Goal: Transaction & Acquisition: Obtain resource

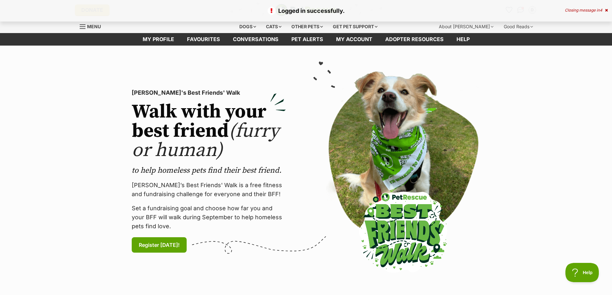
click at [191, 41] on link "Favourites" at bounding box center [204, 39] width 46 height 13
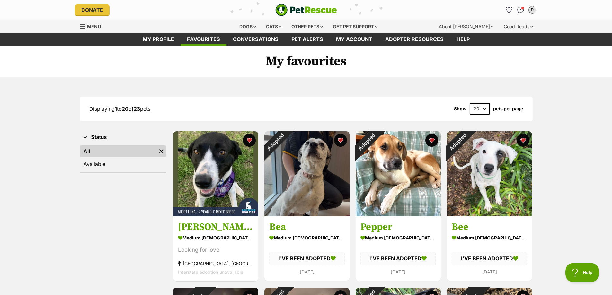
click at [242, 24] on div "Dogs" at bounding box center [248, 26] width 26 height 13
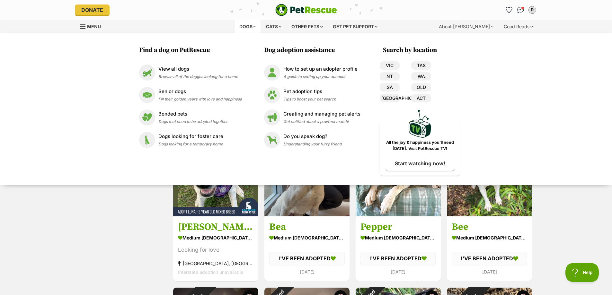
click at [167, 71] on p "View all dogs" at bounding box center [198, 69] width 80 height 7
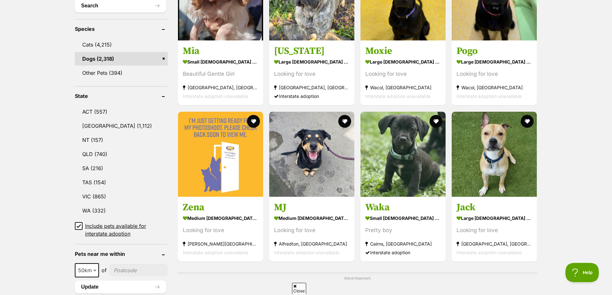
scroll to position [289, 0]
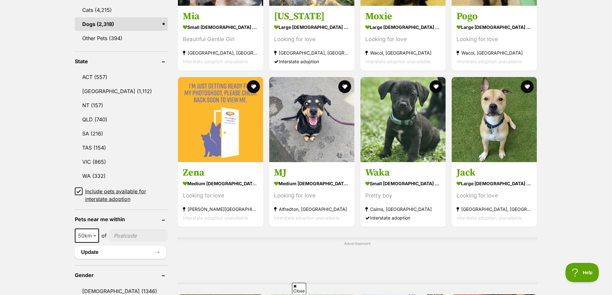
click at [80, 190] on icon at bounding box center [78, 191] width 4 height 4
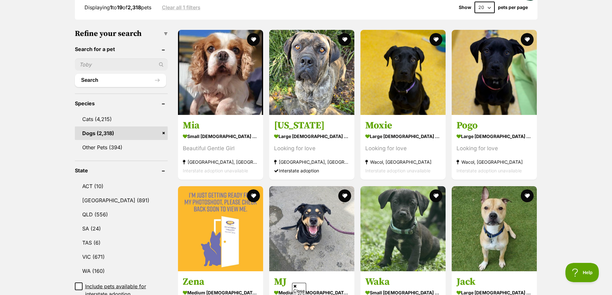
scroll to position [193, 0]
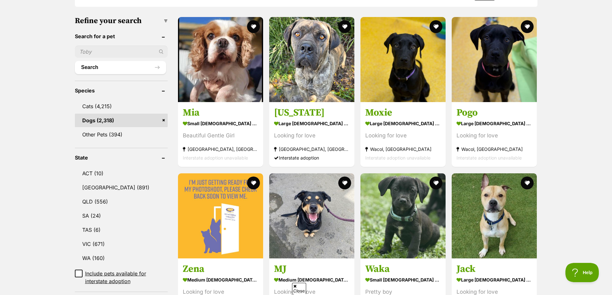
click at [88, 181] on link "[GEOGRAPHIC_DATA] (891)" at bounding box center [121, 187] width 93 height 13
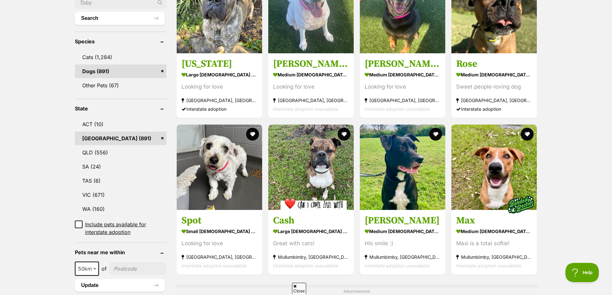
scroll to position [225, 0]
click at [88, 270] on span "50km" at bounding box center [86, 268] width 23 height 9
select select "250"
click at [123, 269] on input"] "postcode" at bounding box center [139, 268] width 54 height 12
type input"] "2257"
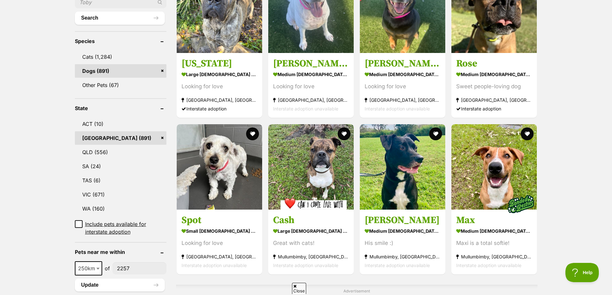
click at [93, 285] on button "Update" at bounding box center [120, 285] width 90 height 13
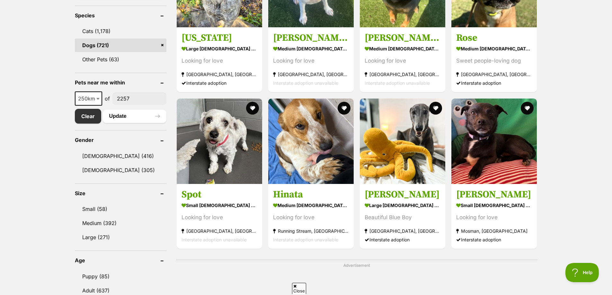
scroll to position [289, 0]
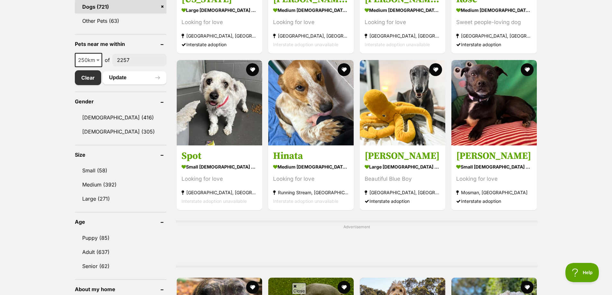
click at [120, 171] on link "Small (58)" at bounding box center [121, 170] width 92 height 13
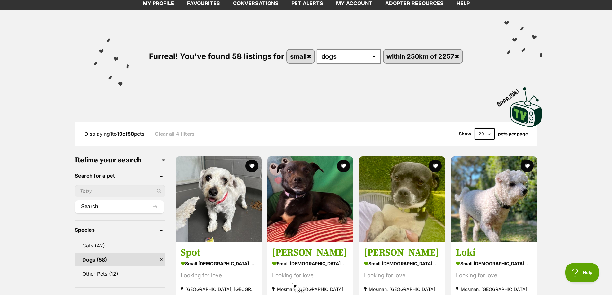
scroll to position [64, 0]
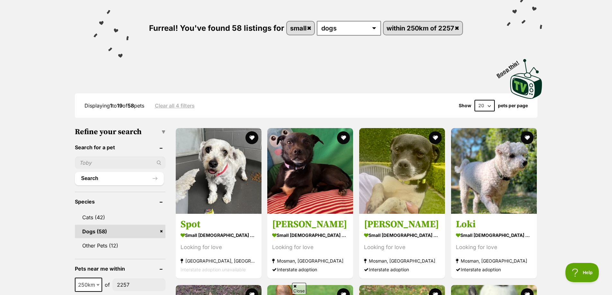
click at [212, 234] on strong "small [DEMOGRAPHIC_DATA] Dog" at bounding box center [219, 235] width 76 height 9
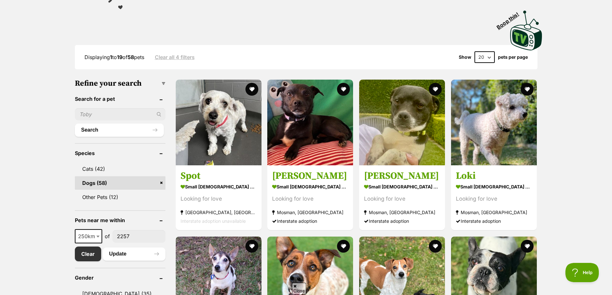
scroll to position [32, 0]
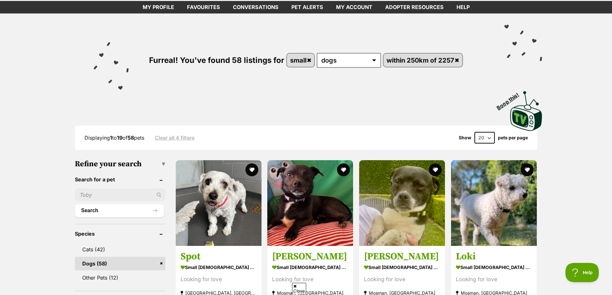
click at [489, 140] on select "20 40 60" at bounding box center [484, 138] width 20 height 12
select select "60"
click at [474, 132] on select "20 40 60" at bounding box center [484, 138] width 20 height 12
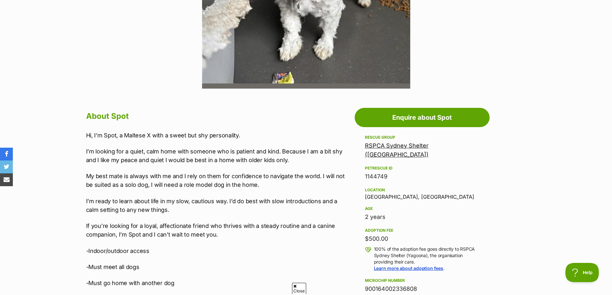
scroll to position [257, 0]
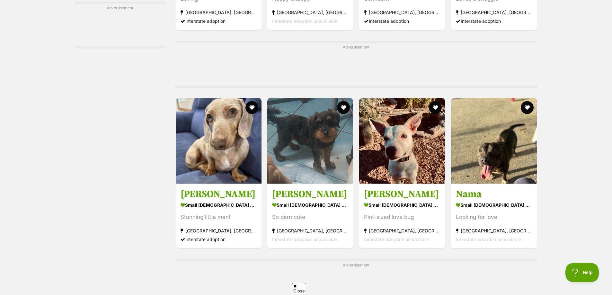
scroll to position [2120, 0]
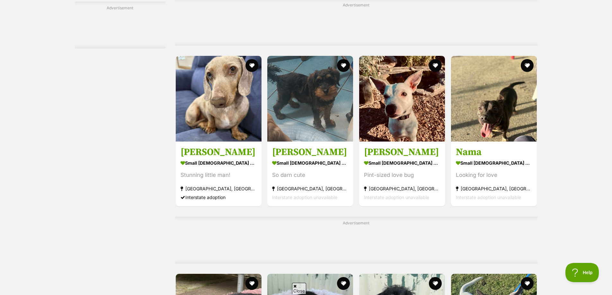
click at [282, 187] on strong "Bateau Bay, NSW" at bounding box center [310, 188] width 76 height 9
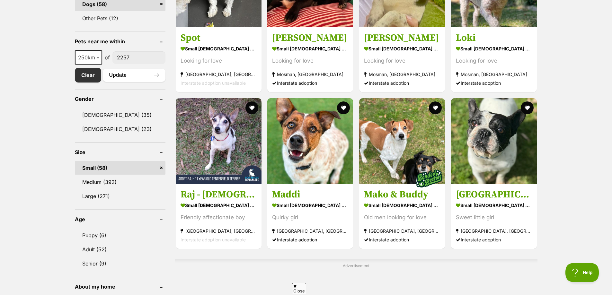
scroll to position [300, 0]
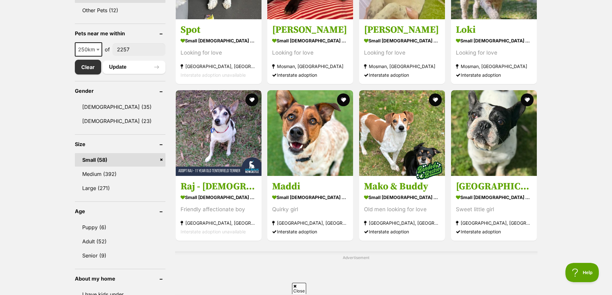
click at [102, 175] on link "Medium (392)" at bounding box center [120, 173] width 91 height 13
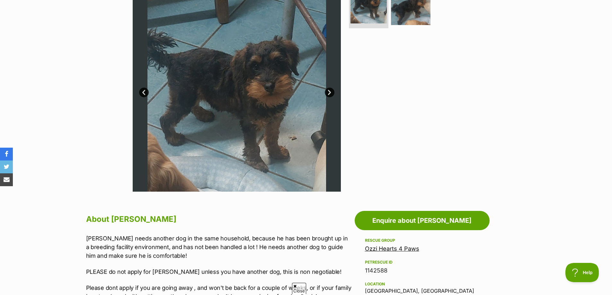
scroll to position [161, 0]
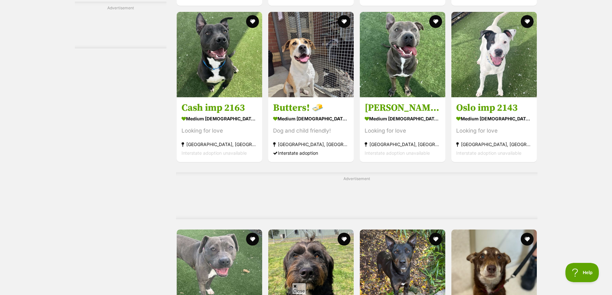
scroll to position [1992, 0]
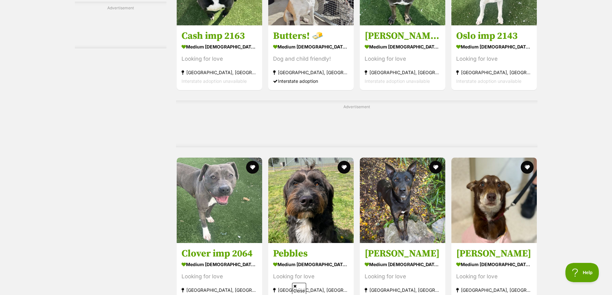
click at [343, 169] on button "favourite" at bounding box center [344, 167] width 13 height 13
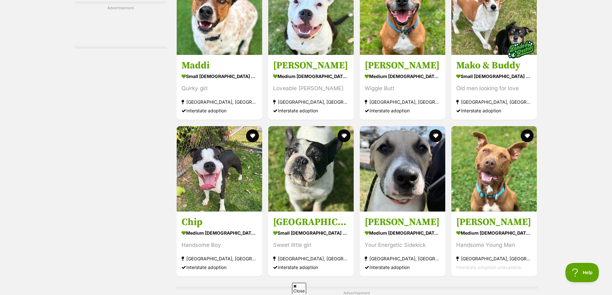
scroll to position [2409, 0]
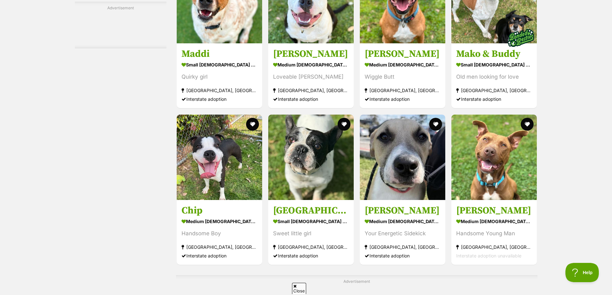
click at [409, 186] on img at bounding box center [402, 157] width 85 height 85
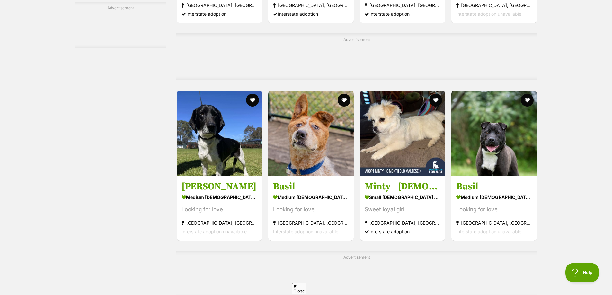
scroll to position [2666, 0]
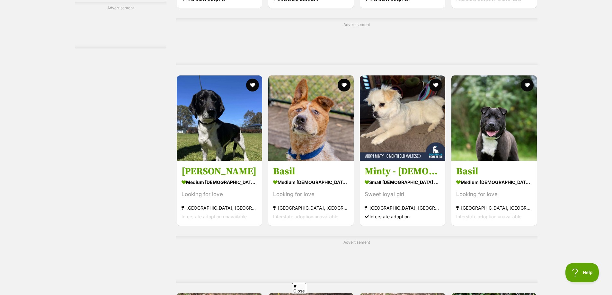
click at [204, 178] on h3 "[PERSON_NAME]" at bounding box center [219, 171] width 76 height 12
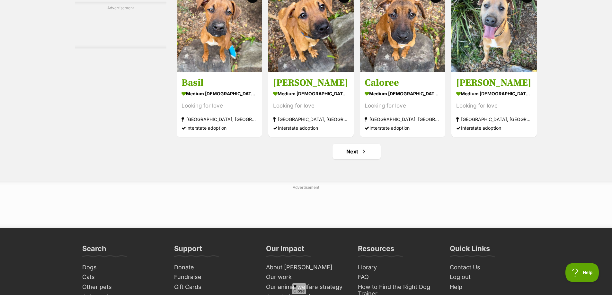
scroll to position [2987, 0]
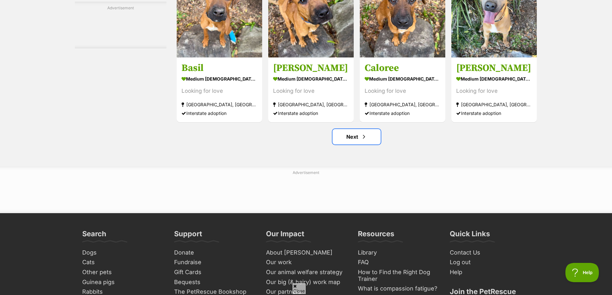
click at [348, 143] on link "Next" at bounding box center [356, 136] width 48 height 15
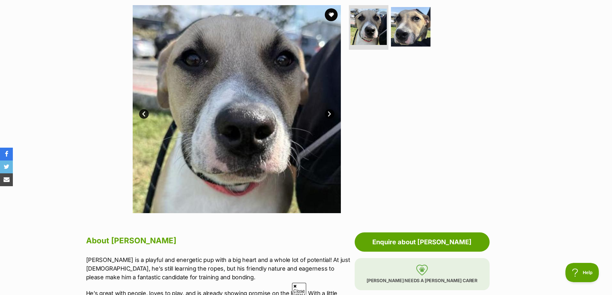
scroll to position [193, 0]
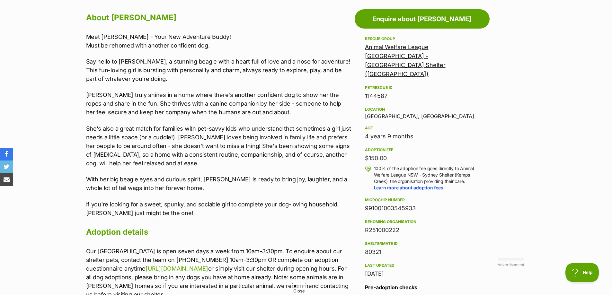
scroll to position [353, 0]
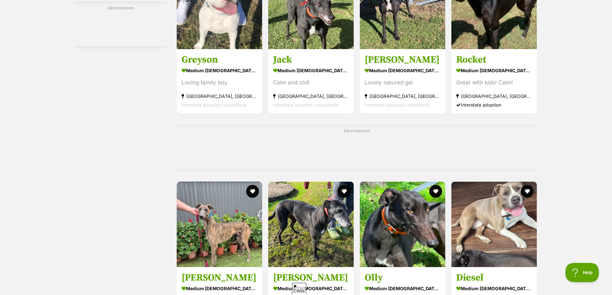
scroll to position [1606, 0]
